Goal: Task Accomplishment & Management: Use online tool/utility

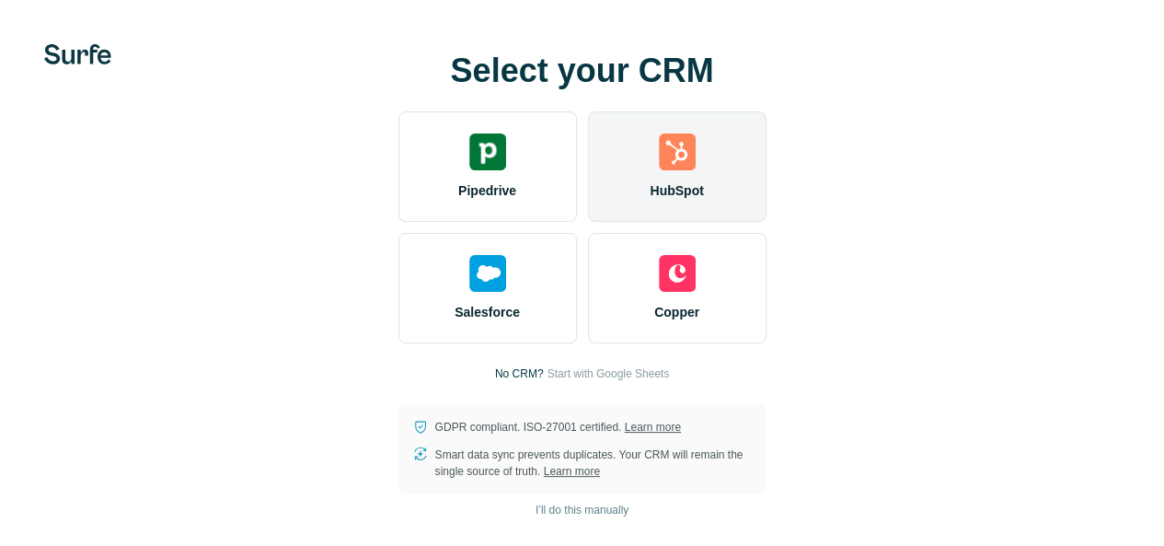
click at [588, 174] on div "HubSpot" at bounding box center [677, 166] width 178 height 110
click at [588, 179] on div "HubSpot" at bounding box center [677, 166] width 178 height 110
click at [659, 170] on img at bounding box center [677, 151] width 37 height 37
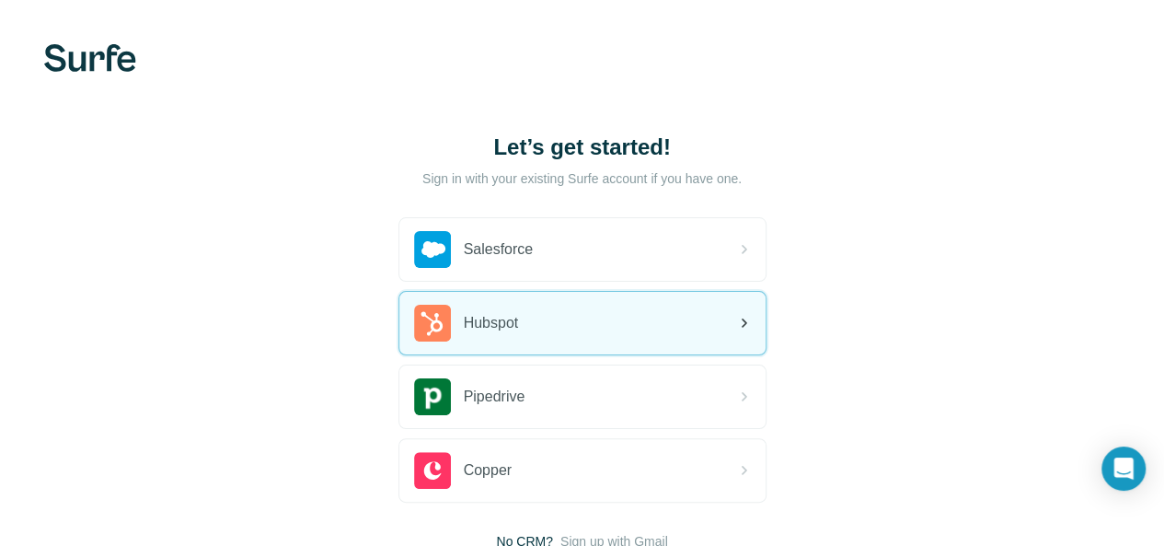
click at [408, 307] on div "Hubspot" at bounding box center [582, 323] width 366 height 63
